Goal: Transaction & Acquisition: Purchase product/service

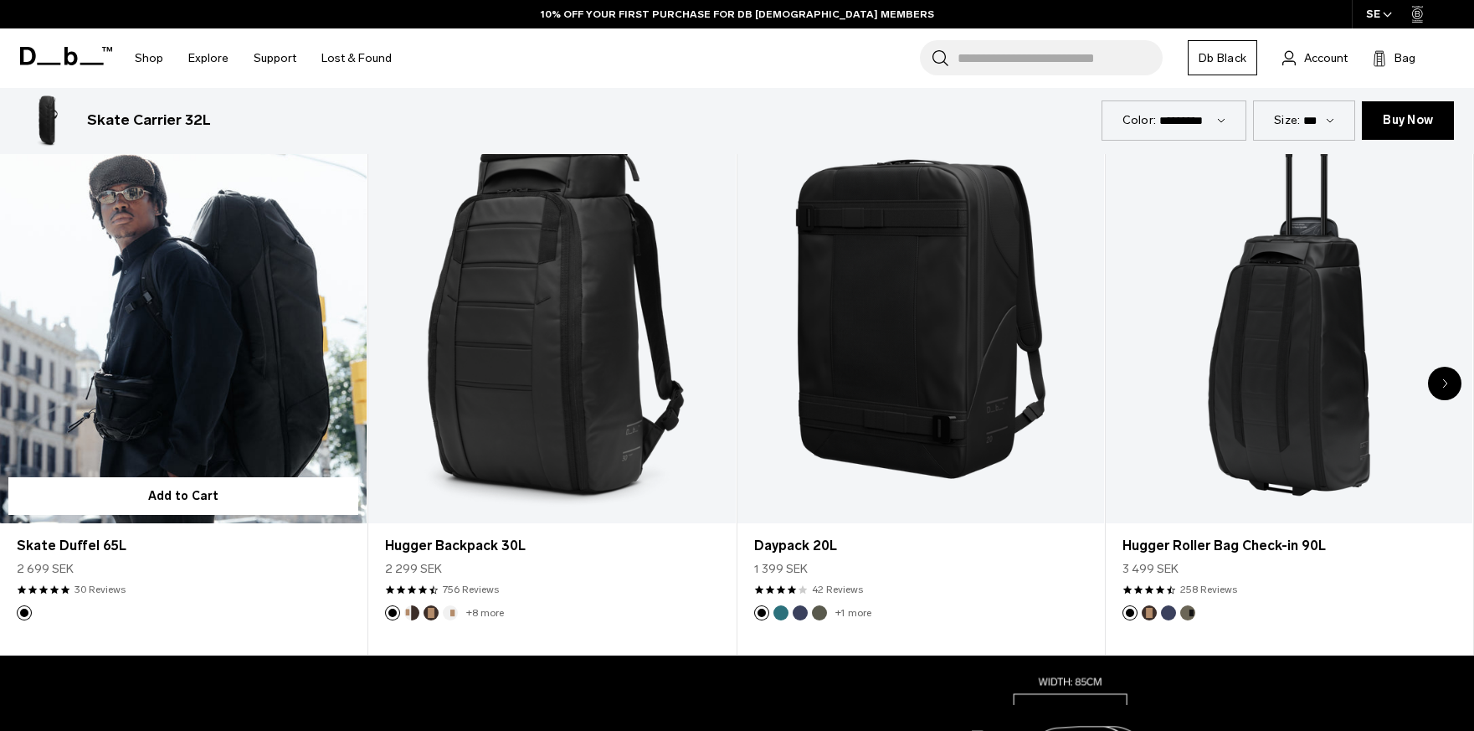
click at [153, 359] on link "Skate Duffel 65L" at bounding box center [183, 320] width 367 height 408
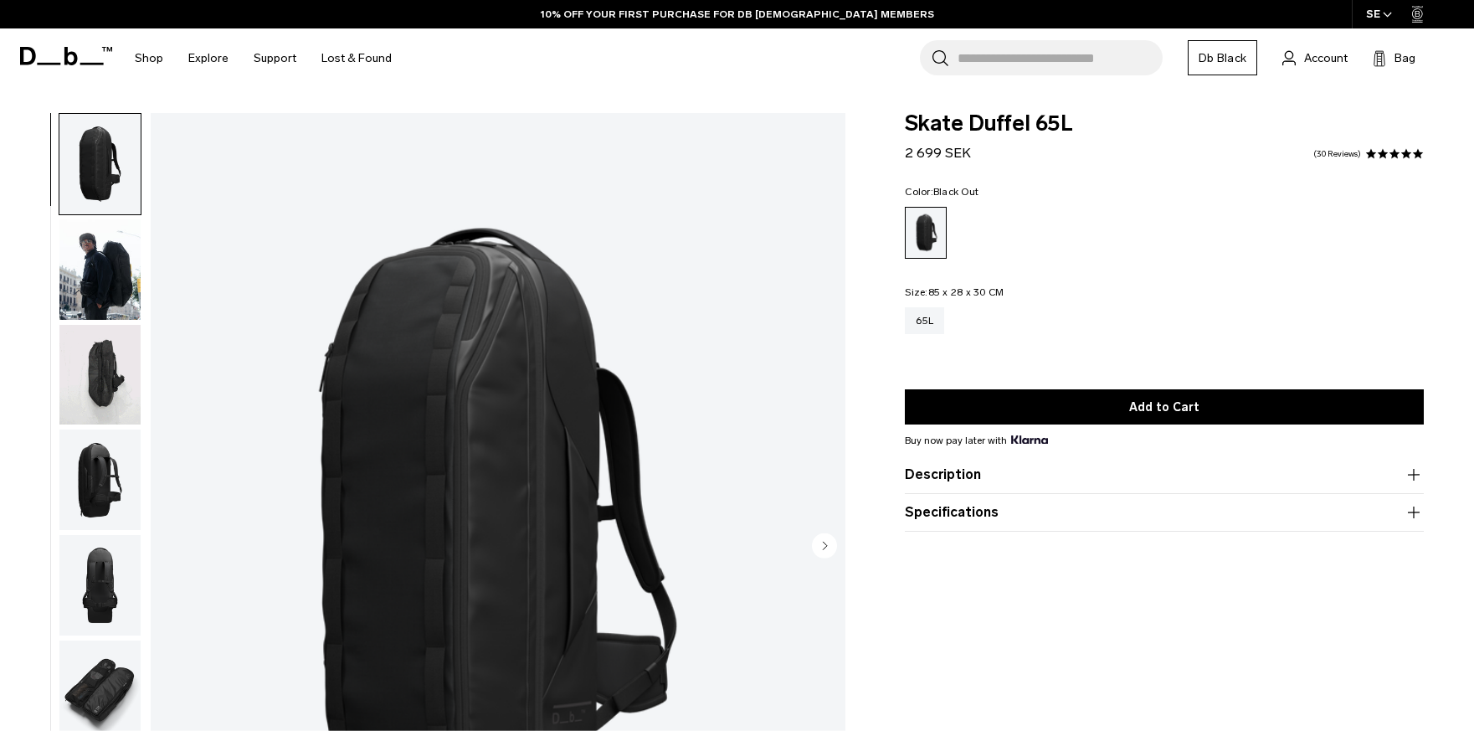
click at [75, 52] on icon at bounding box center [66, 56] width 92 height 18
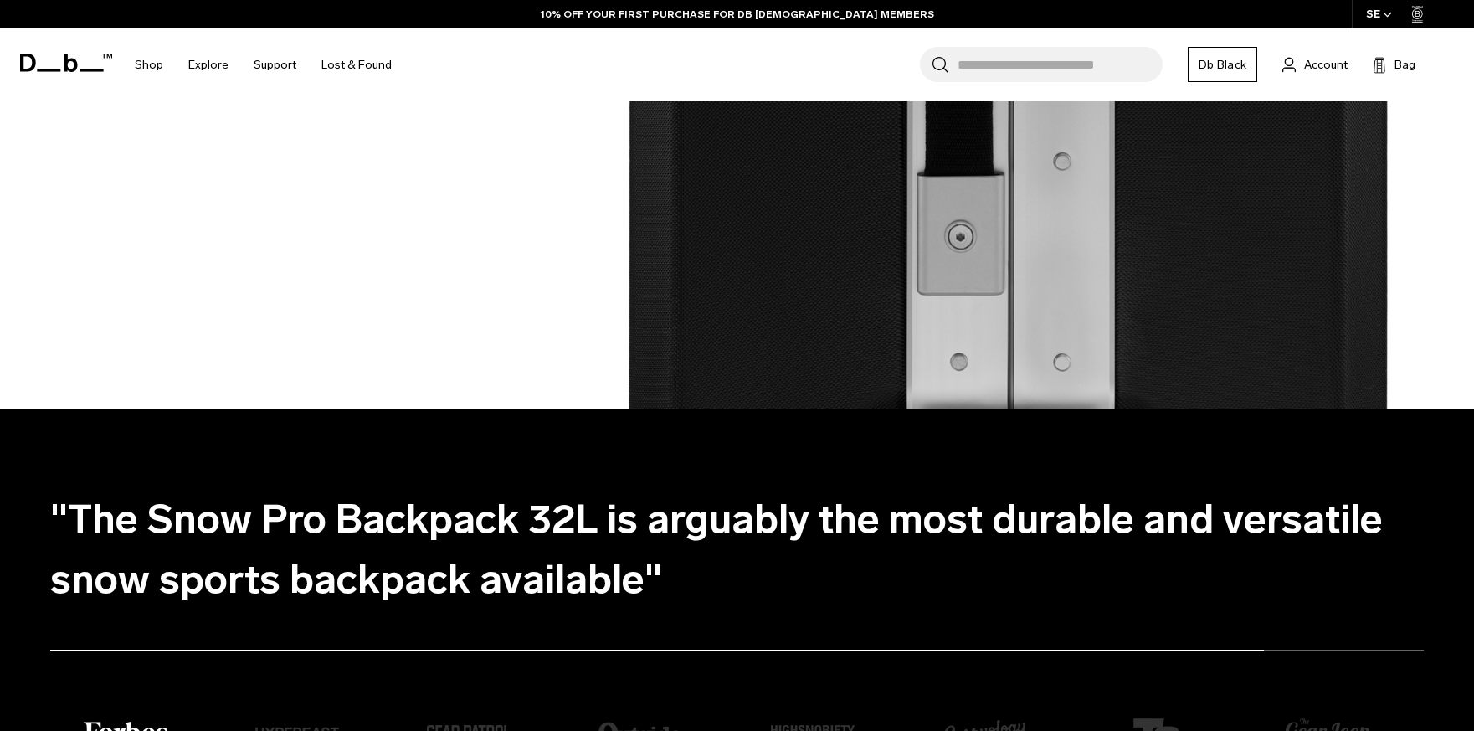
scroll to position [3079, 0]
